Goal: Transaction & Acquisition: Obtain resource

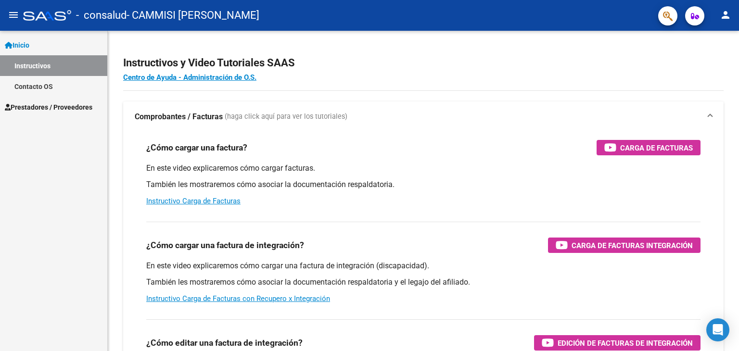
click at [74, 109] on span "Prestadores / Proveedores" at bounding box center [49, 107] width 88 height 11
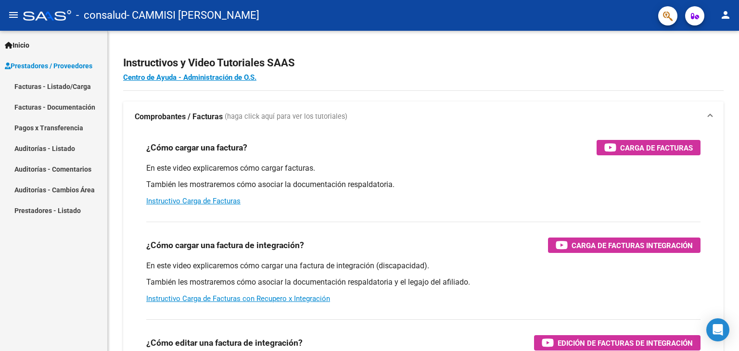
click at [73, 91] on link "Facturas - Listado/Carga" at bounding box center [53, 86] width 107 height 21
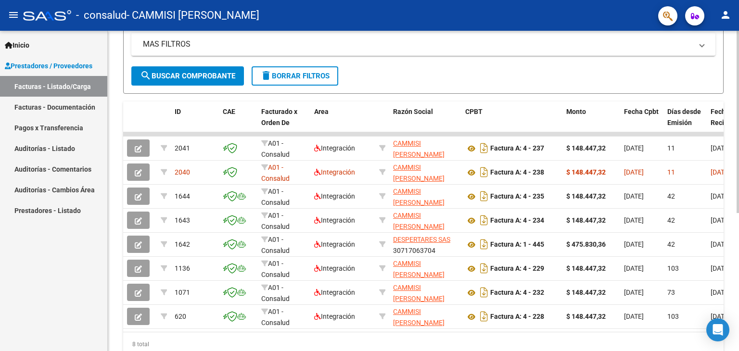
click at [739, 197] on div at bounding box center [738, 239] width 2 height 182
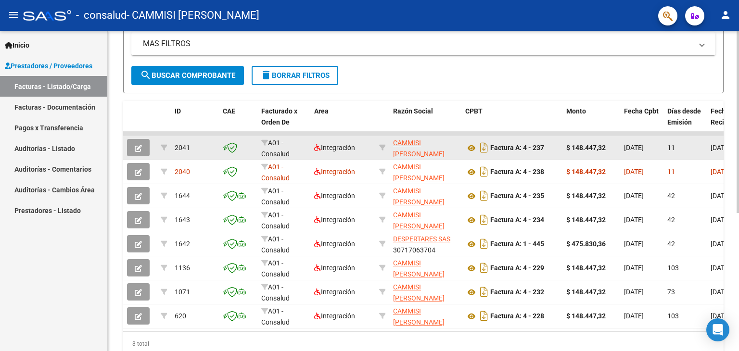
click at [466, 136] on datatable-body-cell "Factura A: 4 - 237" at bounding box center [512, 148] width 101 height 24
click at [474, 148] on icon at bounding box center [471, 148] width 13 height 12
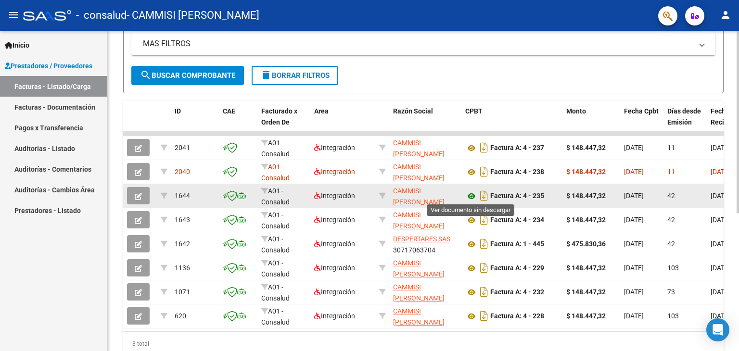
click at [470, 196] on icon at bounding box center [471, 197] width 13 height 12
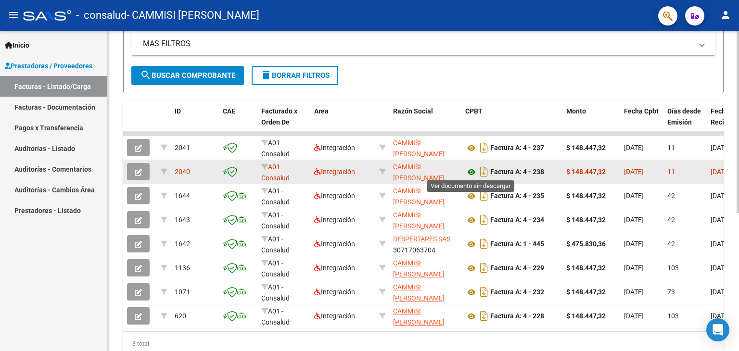
click at [469, 170] on icon at bounding box center [471, 173] width 13 height 12
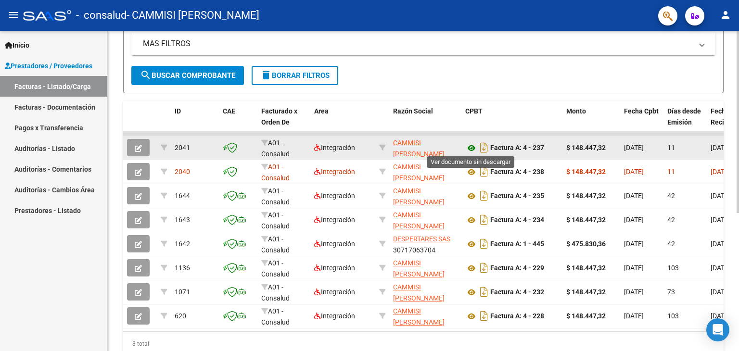
click at [470, 146] on icon at bounding box center [471, 148] width 13 height 12
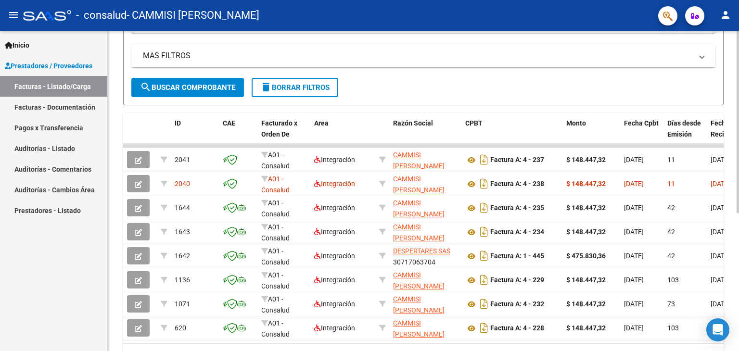
scroll to position [197, 0]
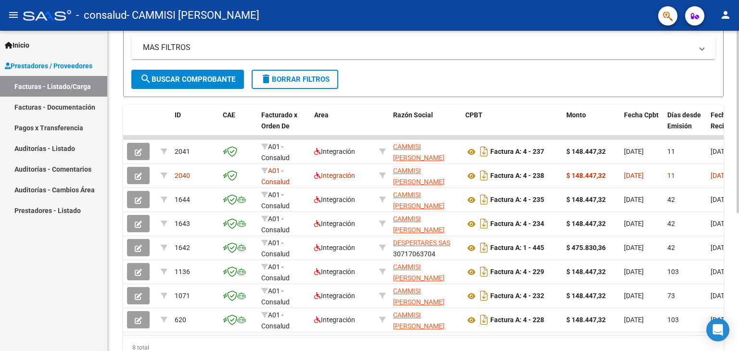
click at [739, 181] on div at bounding box center [738, 237] width 2 height 182
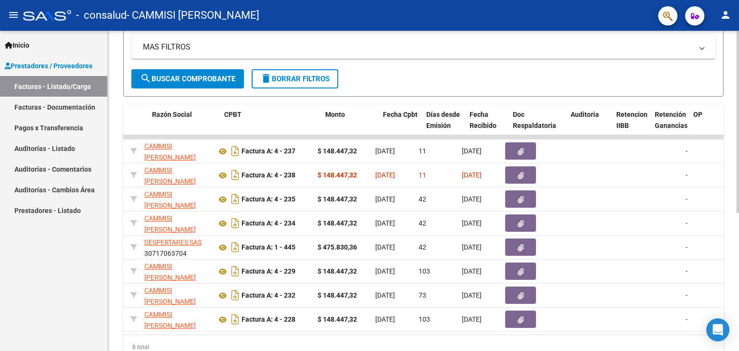
scroll to position [0, 241]
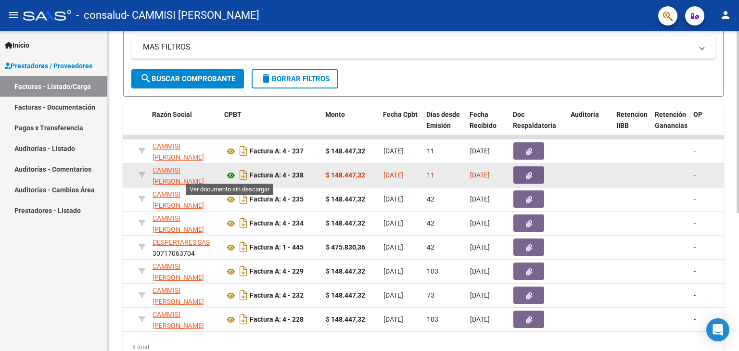
click at [231, 176] on icon at bounding box center [231, 176] width 13 height 12
click at [526, 174] on icon "button" at bounding box center [529, 175] width 6 height 7
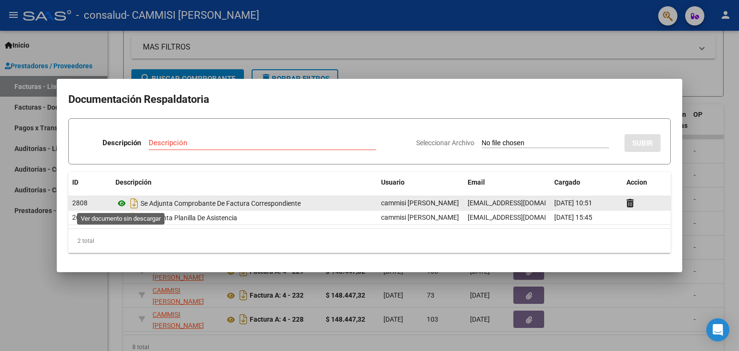
click at [120, 203] on icon at bounding box center [121, 204] width 13 height 12
click at [123, 204] on icon at bounding box center [121, 204] width 13 height 12
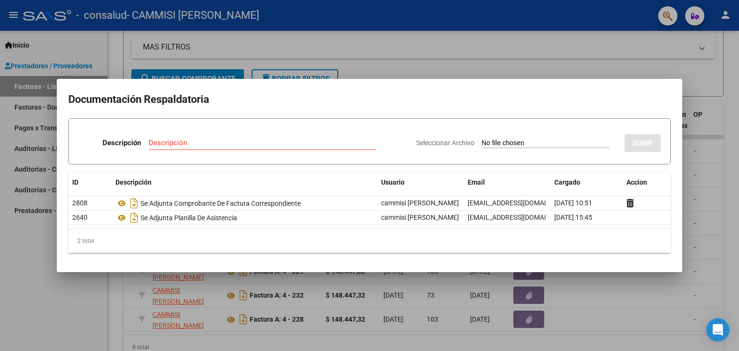
click at [449, 60] on div at bounding box center [369, 175] width 739 height 351
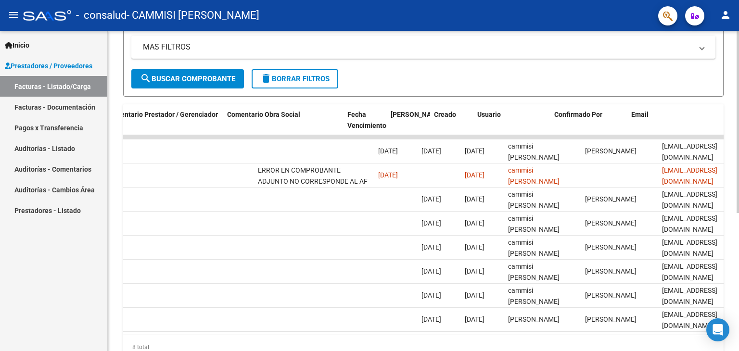
scroll to position [0, 1428]
